Goal: Find specific page/section: Find specific page/section

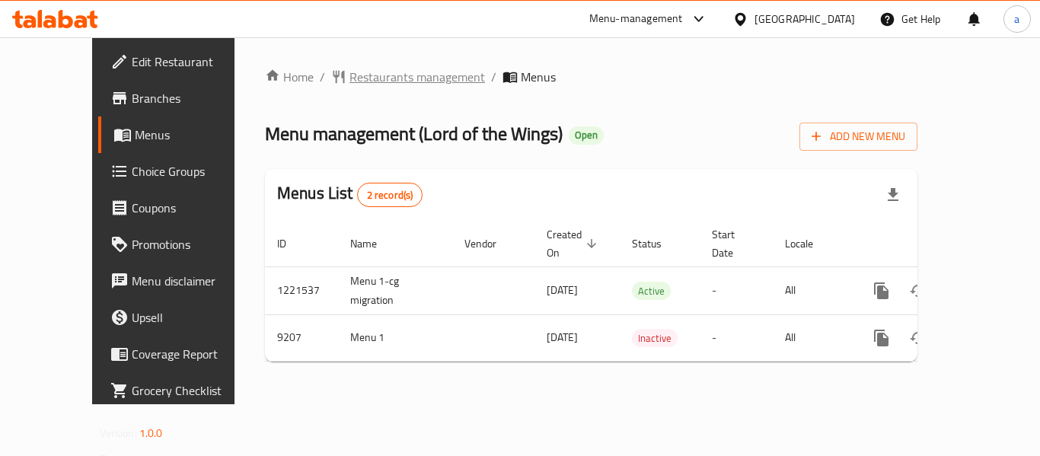
click at [350, 75] on span "Restaurants management" at bounding box center [418, 77] width 136 height 18
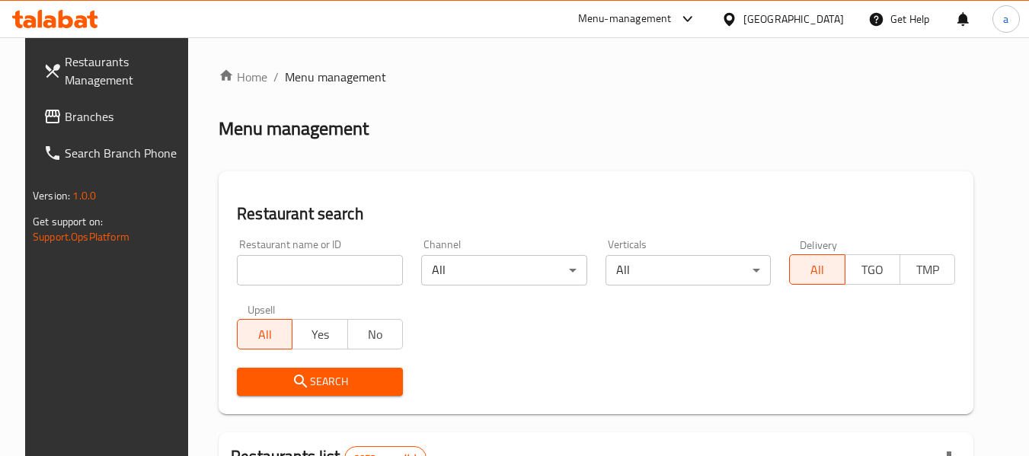
click at [122, 117] on span "Branches" at bounding box center [125, 116] width 120 height 18
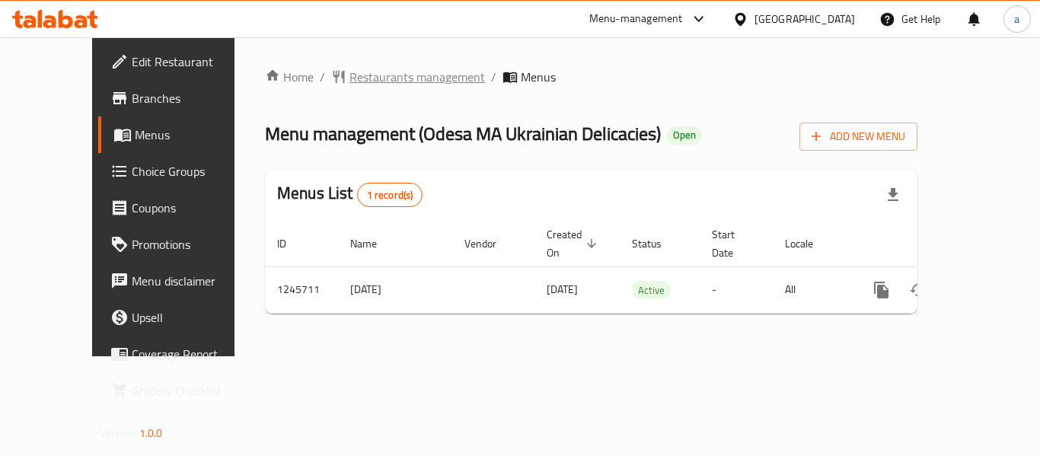
click at [406, 84] on span "Restaurants management" at bounding box center [418, 77] width 136 height 18
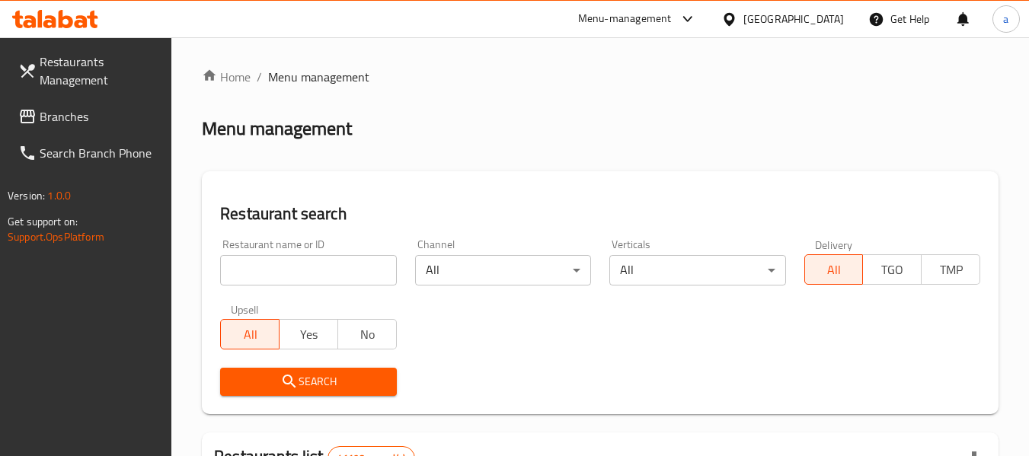
click at [54, 119] on span "Branches" at bounding box center [100, 116] width 120 height 18
